Goal: Information Seeking & Learning: Learn about a topic

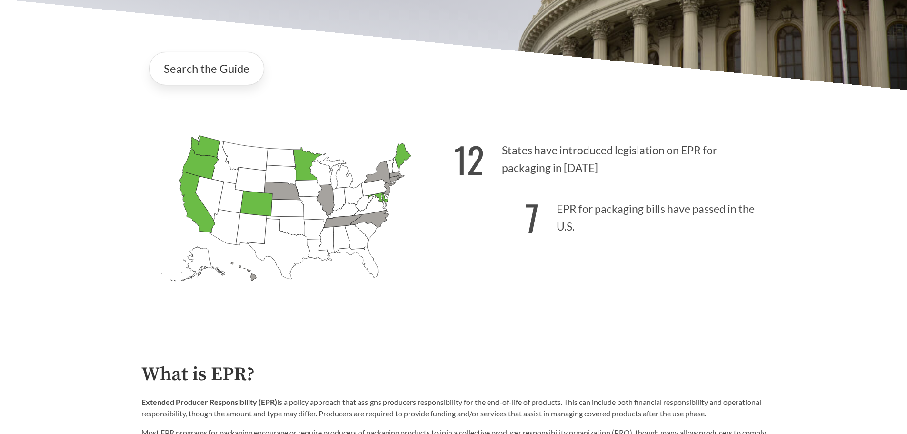
scroll to position [286, 0]
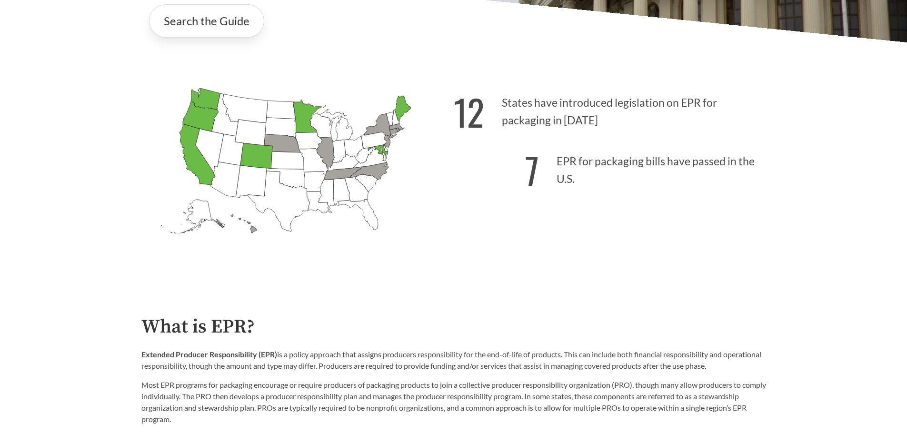
click at [379, 150] on icon "[US_STATE] Passed: 1" at bounding box center [377, 150] width 20 height 10
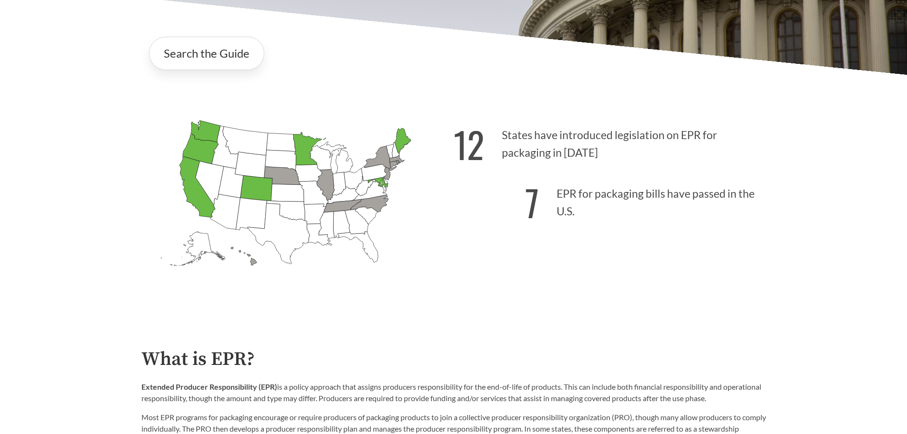
scroll to position [95, 0]
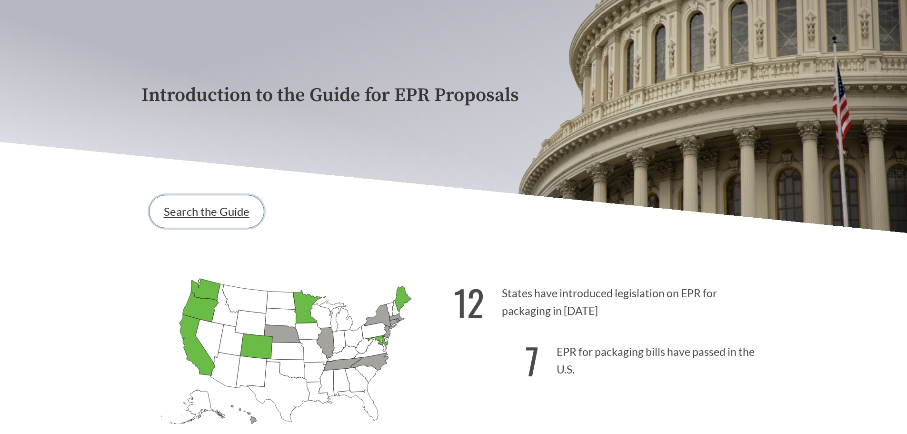
click at [209, 209] on link "Search the Guide" at bounding box center [206, 211] width 115 height 33
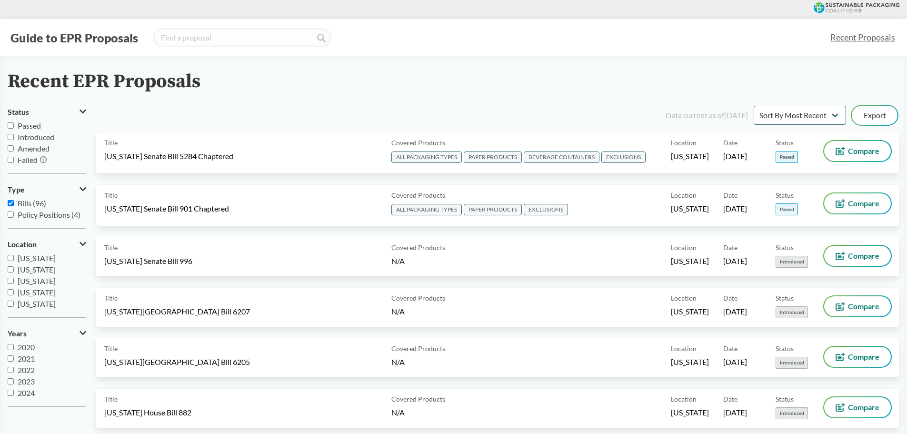
click at [11, 126] on input "Passed" at bounding box center [11, 125] width 6 height 6
checkbox input "true"
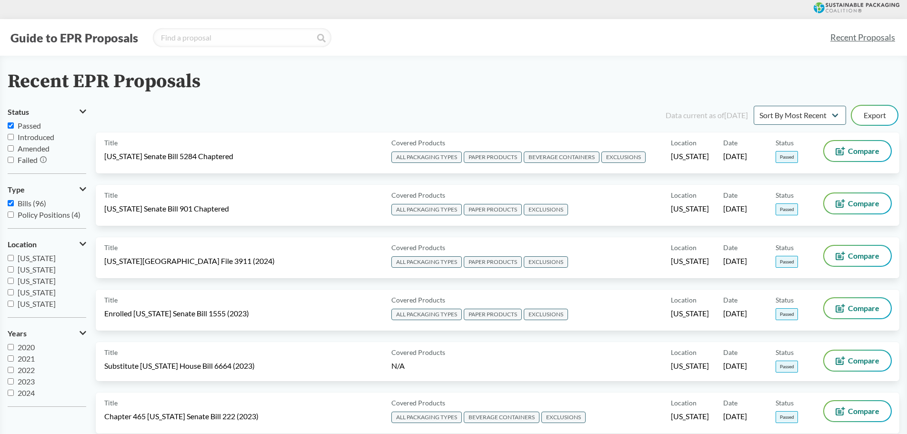
click at [12, 205] on input "Bills (96)" at bounding box center [11, 203] width 6 height 6
click at [10, 203] on input "Bills (96)" at bounding box center [11, 203] width 6 height 6
checkbox input "true"
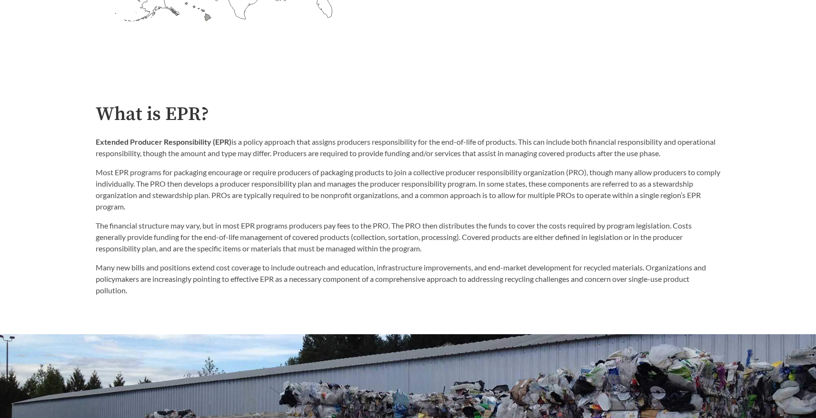
scroll to position [476, 0]
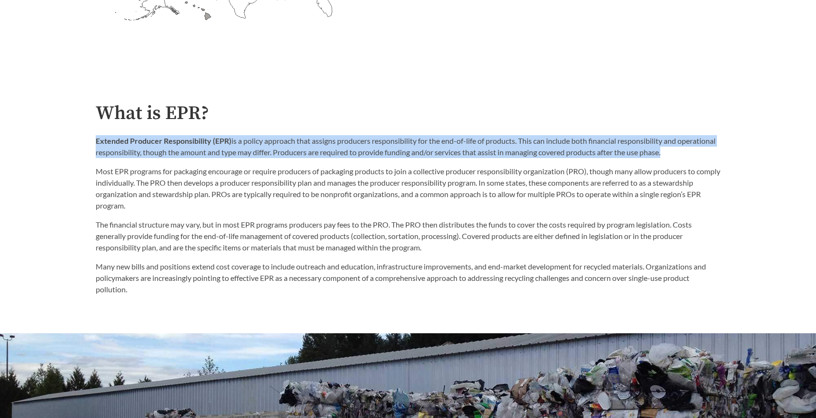
drag, startPoint x: 96, startPoint y: 144, endPoint x: 706, endPoint y: 149, distance: 609.6
click at [706, 149] on p "Extended Producer Responsibility (EPR) is a policy approach that assigns produc…" at bounding box center [408, 146] width 624 height 23
copy p "Extended Producer Responsibility (EPR) is a policy approach that assigns produc…"
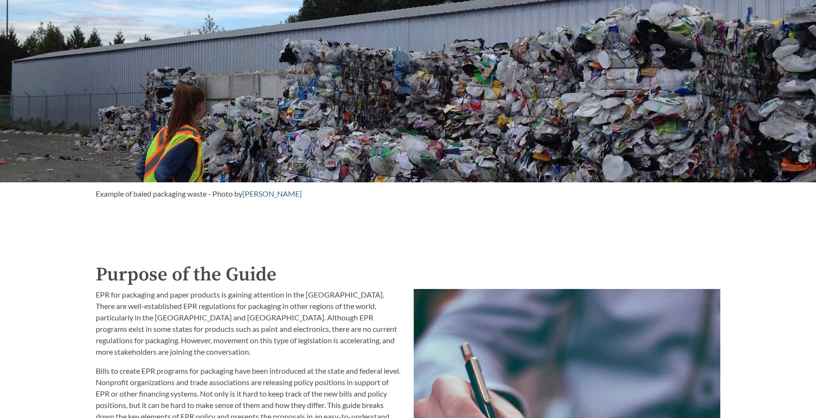
scroll to position [952, 0]
